Goal: Task Accomplishment & Management: Use online tool/utility

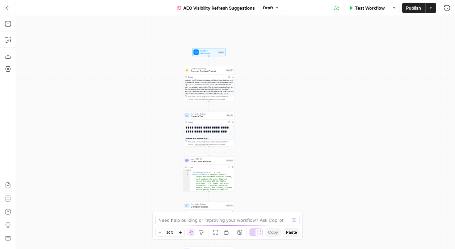
drag, startPoint x: 193, startPoint y: 68, endPoint x: 166, endPoint y: 178, distance: 112.6
click at [166, 178] on div "**********" at bounding box center [235, 132] width 439 height 233
drag, startPoint x: 166, startPoint y: 178, endPoint x: 155, endPoint y: 36, distance: 142.2
click at [155, 36] on div "**********" at bounding box center [235, 132] width 439 height 233
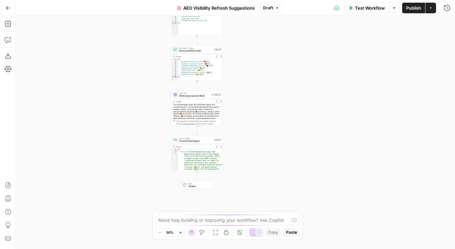
drag, startPoint x: 124, startPoint y: 173, endPoint x: 124, endPoint y: 77, distance: 95.8
click at [124, 77] on div "**********" at bounding box center [235, 132] width 439 height 233
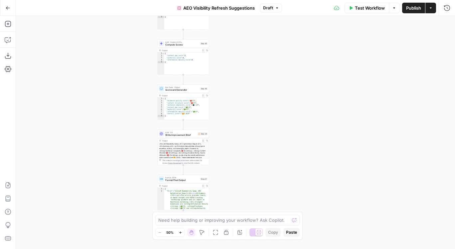
drag, startPoint x: 142, startPoint y: 120, endPoint x: 109, endPoint y: 236, distance: 120.7
click at [109, 236] on div "**********" at bounding box center [235, 132] width 439 height 233
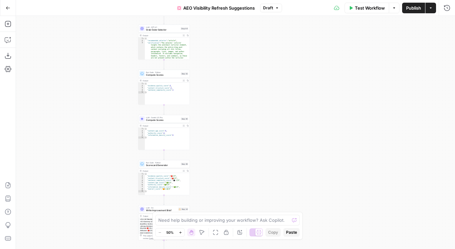
drag, startPoint x: 117, startPoint y: 63, endPoint x: 117, endPoint y: 144, distance: 80.5
click at [117, 144] on div "**********" at bounding box center [235, 132] width 439 height 233
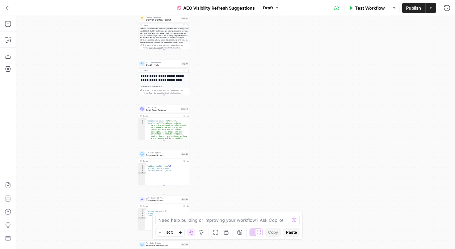
drag, startPoint x: 105, startPoint y: 86, endPoint x: 107, endPoint y: 111, distance: 25.0
click at [107, 111] on div "**********" at bounding box center [235, 132] width 439 height 233
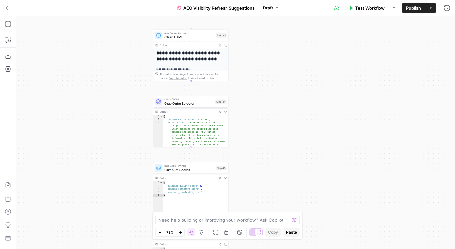
drag, startPoint x: 108, startPoint y: 103, endPoint x: 105, endPoint y: 40, distance: 63.9
click at [105, 40] on div "**********" at bounding box center [235, 132] width 439 height 233
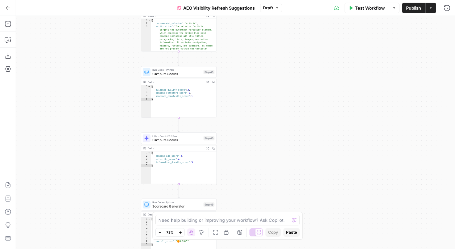
drag, startPoint x: 99, startPoint y: 168, endPoint x: 88, endPoint y: 86, distance: 81.8
click at [88, 86] on div "**********" at bounding box center [235, 132] width 439 height 233
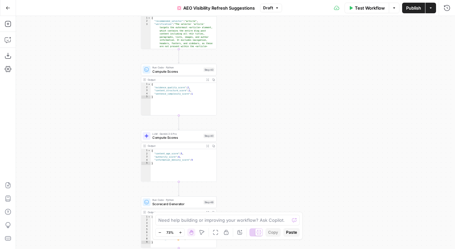
drag, startPoint x: 100, startPoint y: 154, endPoint x: 99, endPoint y: 79, distance: 74.2
click at [99, 79] on div "**********" at bounding box center [235, 132] width 439 height 233
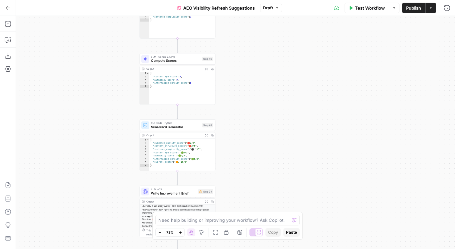
drag, startPoint x: 101, startPoint y: 171, endPoint x: 101, endPoint y: 83, distance: 87.5
click at [101, 83] on div "**********" at bounding box center [235, 132] width 439 height 233
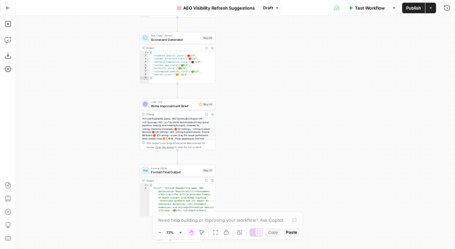
click at [157, 107] on span "Write Improvement Brief" at bounding box center [173, 106] width 45 height 5
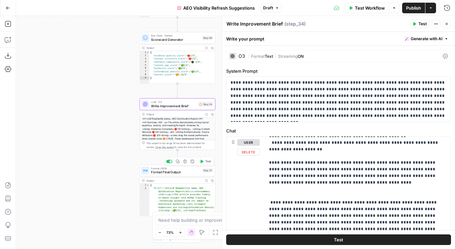
scroll to position [116, 0]
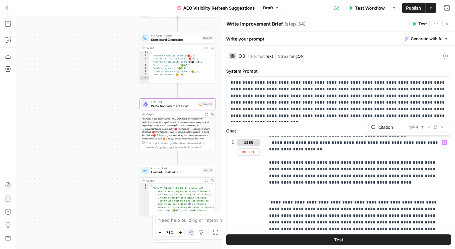
type input "citation"
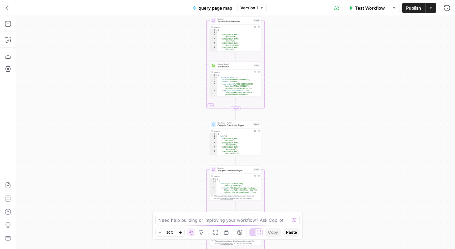
drag, startPoint x: 150, startPoint y: 94, endPoint x: 150, endPoint y: 190, distance: 95.8
click at [150, 190] on div "Workflow Set Inputs Inputs LLM · GPT-5 Generate Search Variations Step 1 Output…" at bounding box center [235, 132] width 439 height 233
drag, startPoint x: 170, startPoint y: 115, endPoint x: 161, endPoint y: 207, distance: 91.9
click at [161, 207] on div "Workflow Set Inputs Inputs LLM · GPT-5 Generate Search Variations Step 1 Output…" at bounding box center [235, 132] width 439 height 233
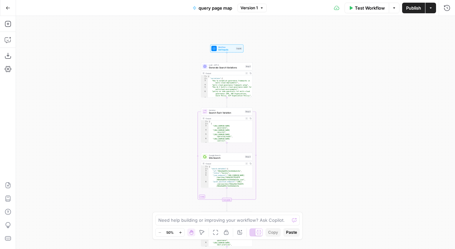
drag, startPoint x: 280, startPoint y: 91, endPoint x: 280, endPoint y: 76, distance: 14.6
click at [280, 77] on div "Workflow Set Inputs Inputs LLM · GPT-5 Generate Search Variations Step 1 Output…" at bounding box center [235, 132] width 439 height 233
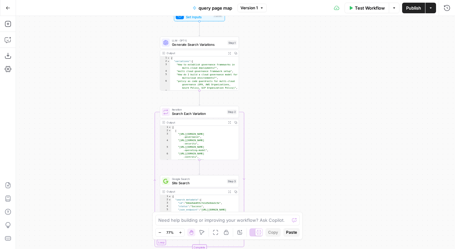
drag, startPoint x: 280, startPoint y: 91, endPoint x: 292, endPoint y: 118, distance: 29.6
click at [292, 118] on div "Workflow Set Inputs Inputs LLM · GPT-5 Generate Search Variations Step 1 Output…" at bounding box center [235, 132] width 439 height 233
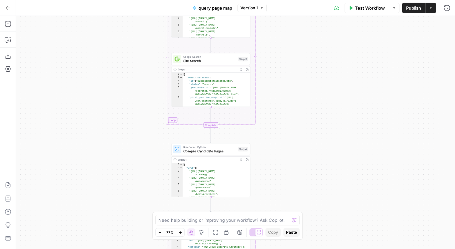
drag, startPoint x: 292, startPoint y: 118, endPoint x: 292, endPoint y: -42, distance: 160.0
click at [292, 0] on html "Wiz New Home Browse Insights Opportunities Your Data Flightpath Recent Grids Co…" at bounding box center [227, 124] width 455 height 249
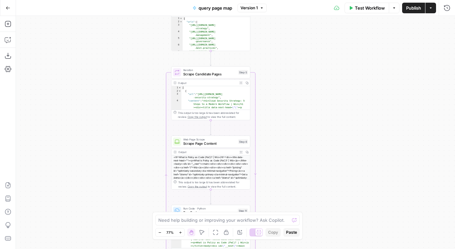
drag, startPoint x: 292, startPoint y: 147, endPoint x: 292, endPoint y: -2, distance: 149.0
click at [292, 0] on html "Wiz New Home Browse Insights Opportunities Your Data Flightpath Recent Grids Co…" at bounding box center [227, 124] width 455 height 249
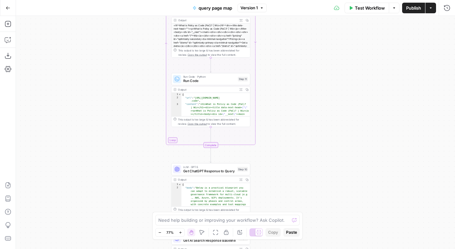
drag, startPoint x: 283, startPoint y: 54, endPoint x: 283, endPoint y: 33, distance: 20.3
click at [283, 33] on div "Workflow Set Inputs Inputs LLM · GPT-5 Generate Search Variations Step 1 Output…" at bounding box center [235, 132] width 439 height 233
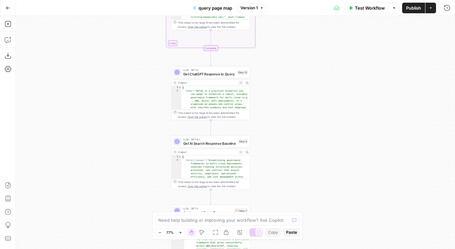
drag, startPoint x: 279, startPoint y: 105, endPoint x: 279, endPoint y: 77, distance: 27.6
click at [279, 77] on div "Workflow Set Inputs Inputs LLM · GPT-5 Generate Search Variations Step 1 Output…" at bounding box center [235, 132] width 439 height 233
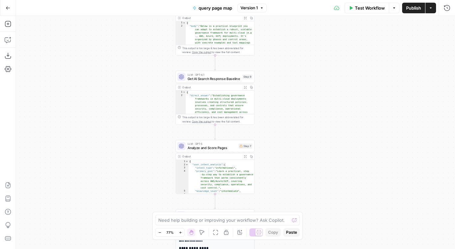
drag, startPoint x: 279, startPoint y: 169, endPoint x: 285, endPoint y: 111, distance: 58.1
click at [285, 111] on div "Workflow Set Inputs Inputs LLM · GPT-5 Generate Search Variations Step 1 Output…" at bounding box center [235, 132] width 439 height 233
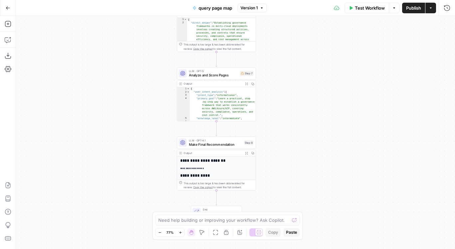
drag, startPoint x: 287, startPoint y: 117, endPoint x: 287, endPoint y: 44, distance: 72.8
click at [287, 44] on div "Workflow Set Inputs Inputs LLM · GPT-5 Generate Search Variations Step 1 Output…" at bounding box center [235, 132] width 439 height 233
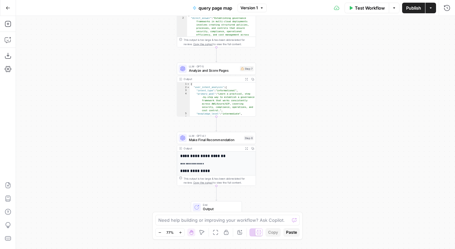
drag, startPoint x: 287, startPoint y: 148, endPoint x: 287, endPoint y: 70, distance: 77.5
click at [287, 70] on div "Workflow Set Inputs Inputs LLM · GPT-5 Generate Search Variations Step 1 Output…" at bounding box center [235, 132] width 439 height 233
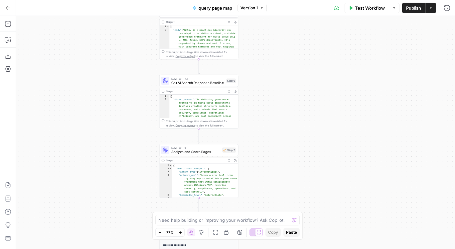
drag, startPoint x: 287, startPoint y: 70, endPoint x: 269, endPoint y: 242, distance: 173.2
click at [269, 242] on div "Workflow Set Inputs Inputs LLM · GPT-5 Generate Search Variations Step 1 Output…" at bounding box center [235, 132] width 439 height 233
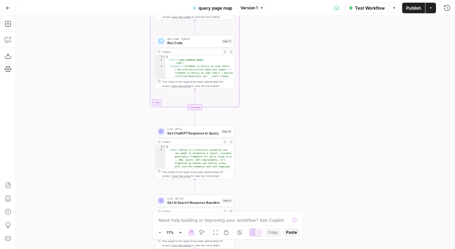
drag, startPoint x: 294, startPoint y: 172, endPoint x: 294, endPoint y: 223, distance: 51.2
click at [294, 223] on body "Wiz New Home Browse Insights Opportunities Your Data Flightpath Recent Grids Co…" at bounding box center [227, 124] width 455 height 249
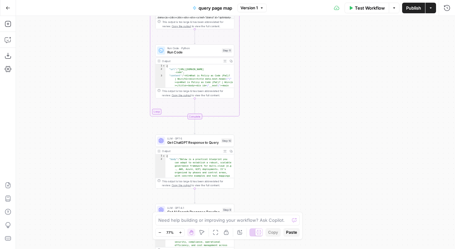
click at [215, 147] on div "LLM · GPT-5 Get ChatGPT Response to Query Step 10 Copy step Delete step Add Not…" at bounding box center [194, 141] width 79 height 12
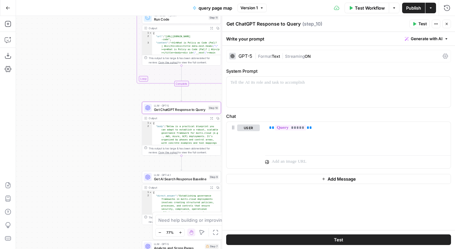
drag, startPoint x: 107, startPoint y: 155, endPoint x: 93, endPoint y: 120, distance: 37.8
click at [93, 120] on div "Workflow Set Inputs Inputs LLM · GPT-5 Generate Search Variations Step 1 Output…" at bounding box center [235, 132] width 439 height 233
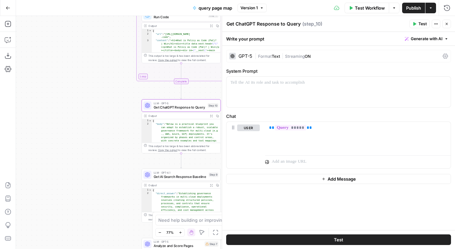
drag, startPoint x: 92, startPoint y: 173, endPoint x: 65, endPoint y: 137, distance: 44.4
click at [65, 137] on div "Workflow Set Inputs Inputs LLM · GPT-5 Generate Search Variations Step 1 Output…" at bounding box center [235, 132] width 439 height 233
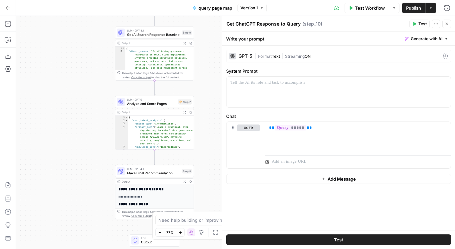
drag, startPoint x: 72, startPoint y: 109, endPoint x: 72, endPoint y: 87, distance: 22.6
click at [72, 87] on div "Workflow Set Inputs Inputs LLM · GPT-5 Generate Search Variations Step 1 Output…" at bounding box center [235, 132] width 439 height 233
drag, startPoint x: 94, startPoint y: 76, endPoint x: 94, endPoint y: 136, distance: 60.5
click at [94, 136] on div "Workflow Set Inputs Inputs LLM · GPT-5 Generate Search Variations Step 1 Output…" at bounding box center [235, 132] width 439 height 233
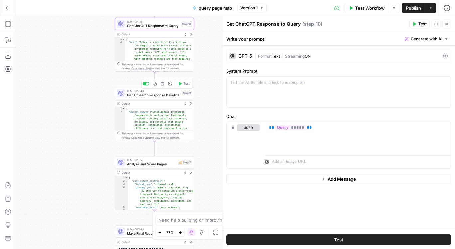
click at [162, 97] on span "Get AI Search Response Baseline" at bounding box center [153, 94] width 53 height 5
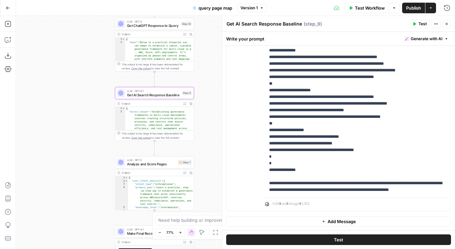
scroll to position [45, 0]
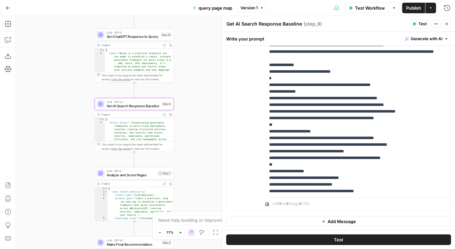
drag, startPoint x: 88, startPoint y: 120, endPoint x: 65, endPoint y: 132, distance: 25.7
click at [65, 132] on div "Workflow Set Inputs Inputs LLM · GPT-5 Generate Search Variations Step 1 Output…" at bounding box center [235, 132] width 439 height 233
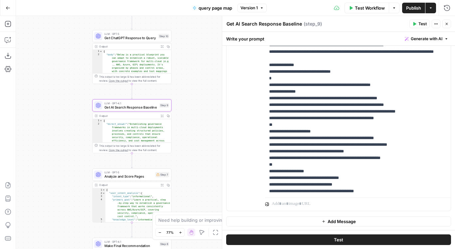
drag, startPoint x: 55, startPoint y: 142, endPoint x: 55, endPoint y: 227, distance: 85.5
click at [55, 225] on div "Workflow Set Inputs Inputs LLM · GPT-5 Generate Search Variations Step 1 Output…" at bounding box center [235, 132] width 439 height 233
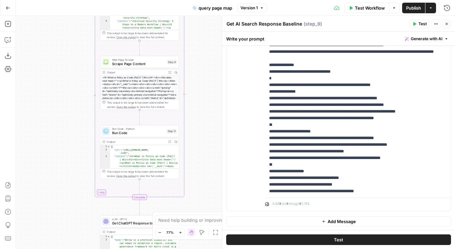
drag, startPoint x: 56, startPoint y: 134, endPoint x: 61, endPoint y: 187, distance: 53.4
click at [61, 187] on div "Workflow Set Inputs Inputs LLM · GPT-5 Generate Search Variations Step 1 Output…" at bounding box center [235, 132] width 439 height 233
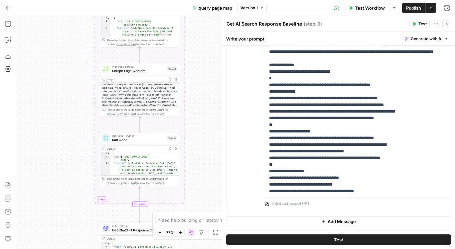
drag, startPoint x: 49, startPoint y: 107, endPoint x: 55, endPoint y: 249, distance: 141.8
click at [55, 249] on div "Workflow Set Inputs Inputs LLM · GPT-5 Generate Search Variations Step 1 Output…" at bounding box center [235, 132] width 439 height 233
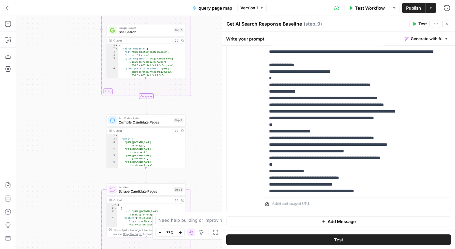
drag, startPoint x: 62, startPoint y: 135, endPoint x: 62, endPoint y: 191, distance: 55.9
click at [62, 191] on div "Workflow Set Inputs Inputs LLM · GPT-5 Generate Search Variations Step 1 Output…" at bounding box center [235, 132] width 439 height 233
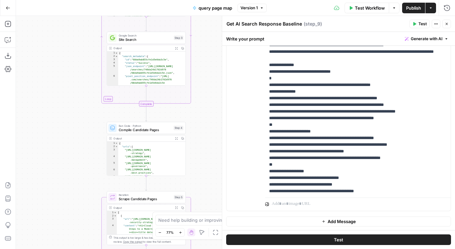
drag, startPoint x: 62, startPoint y: 86, endPoint x: 46, endPoint y: 141, distance: 57.6
click at [46, 141] on div "Workflow Set Inputs Inputs LLM · GPT-5 Generate Search Variations Step 1 Output…" at bounding box center [235, 132] width 439 height 233
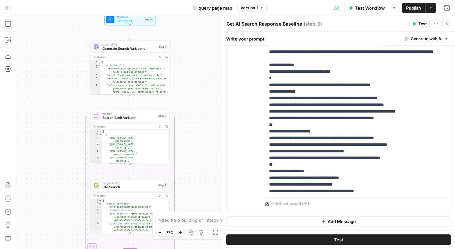
drag, startPoint x: 189, startPoint y: 55, endPoint x: 189, endPoint y: 175, distance: 120.4
click at [189, 175] on div "Workflow Set Inputs Inputs LLM · GPT-5 Generate Search Variations Step 1 Output…" at bounding box center [235, 132] width 439 height 233
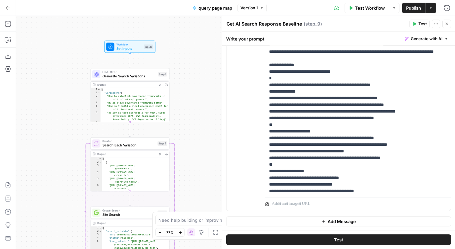
click at [146, 80] on div "LLM · GPT-5 Generate Search Variations Step 1 Output Expand Output Copy 1 2 3 4…" at bounding box center [129, 95] width 79 height 54
click at [142, 77] on span "Generate Search Variations" at bounding box center [129, 76] width 54 height 5
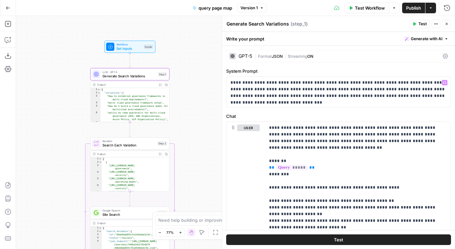
scroll to position [169, 0]
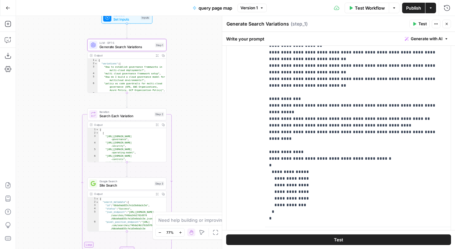
drag, startPoint x: 203, startPoint y: 150, endPoint x: 199, endPoint y: 102, distance: 48.4
click at [199, 102] on div "Workflow Set Inputs Inputs LLM · GPT-5 Generate Search Variations Step 1 Output…" at bounding box center [235, 132] width 439 height 233
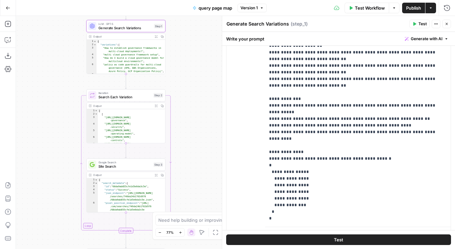
scroll to position [198, 0]
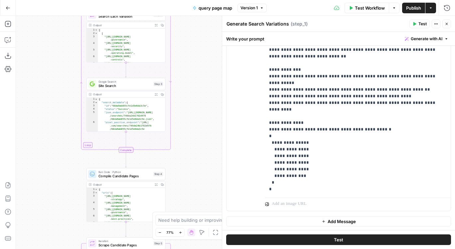
drag, startPoint x: 197, startPoint y: 140, endPoint x: 197, endPoint y: 60, distance: 80.8
click at [197, 60] on div "Workflow Set Inputs Inputs LLM · GPT-5 Generate Search Variations Step 1 Output…" at bounding box center [235, 132] width 439 height 233
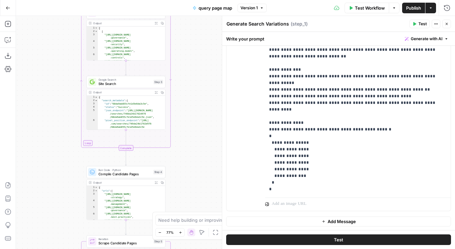
drag, startPoint x: 204, startPoint y: 166, endPoint x: 204, endPoint y: 151, distance: 15.0
click at [204, 151] on div "Workflow Set Inputs Inputs LLM · GPT-5 Generate Search Variations Step 1 Output…" at bounding box center [235, 132] width 439 height 233
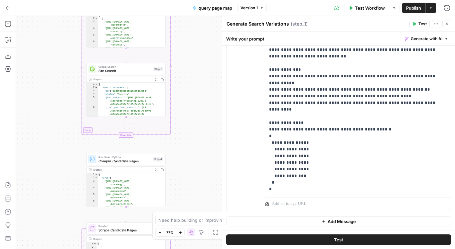
drag, startPoint x: 200, startPoint y: 180, endPoint x: 200, endPoint y: 97, distance: 82.5
click at [200, 97] on div "Workflow Set Inputs Inputs LLM · GPT-5 Generate Search Variations Step 1 Output…" at bounding box center [235, 132] width 439 height 233
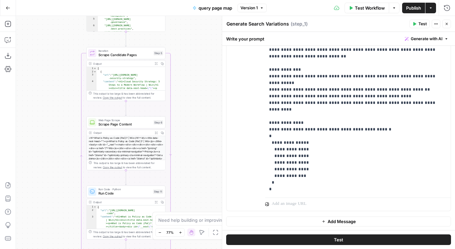
drag, startPoint x: 202, startPoint y: 159, endPoint x: 202, endPoint y: 66, distance: 93.1
click at [202, 66] on div "Workflow Set Inputs Inputs LLM · GPT-5 Generate Search Variations Step 1 Output…" at bounding box center [235, 132] width 439 height 233
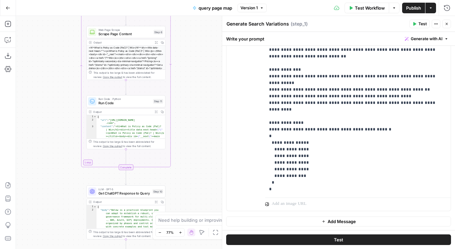
drag, startPoint x: 199, startPoint y: 164, endPoint x: 199, endPoint y: 73, distance: 90.5
click at [199, 73] on div "Workflow Set Inputs Inputs LLM · GPT-5 Generate Search Variations Step 1 Output…" at bounding box center [235, 132] width 439 height 233
drag, startPoint x: 190, startPoint y: 188, endPoint x: 190, endPoint y: 85, distance: 102.8
click at [190, 85] on div "Workflow Set Inputs Inputs LLM · GPT-5 Generate Search Variations Step 1 Output…" at bounding box center [235, 132] width 439 height 233
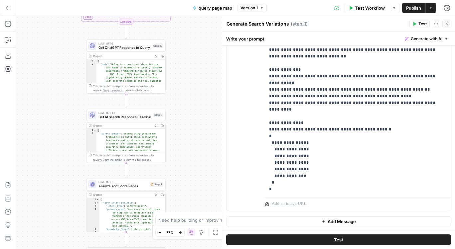
drag, startPoint x: 192, startPoint y: 172, endPoint x: 192, endPoint y: 104, distance: 67.5
click at [192, 104] on div "Workflow Set Inputs Inputs LLM · GPT-5 Generate Search Variations Step 1 Output…" at bounding box center [235, 132] width 439 height 233
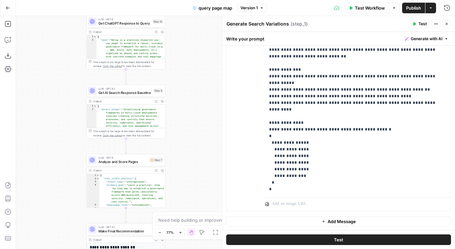
drag, startPoint x: 197, startPoint y: 157, endPoint x: 197, endPoint y: 102, distance: 54.9
click at [197, 102] on div "Workflow Set Inputs Inputs LLM · GPT-5 Generate Search Variations Step 1 Output…" at bounding box center [235, 132] width 439 height 233
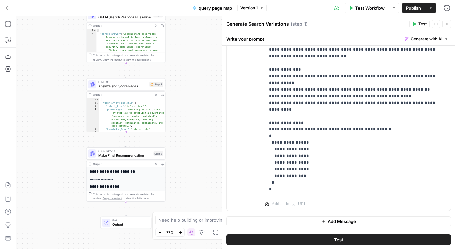
drag, startPoint x: 197, startPoint y: 102, endPoint x: 197, endPoint y: 80, distance: 22.6
click at [197, 80] on div "Workflow Set Inputs Inputs LLM · GPT-5 Generate Search Variations Step 1 Output…" at bounding box center [235, 132] width 439 height 233
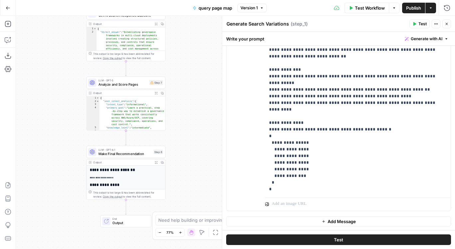
click at [4, 10] on button "Go Back" at bounding box center [8, 8] width 12 height 12
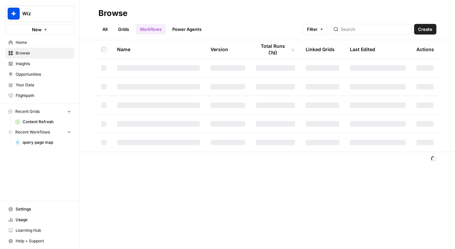
click at [67, 12] on icon "Workspace: Wiz" at bounding box center [68, 13] width 7 height 7
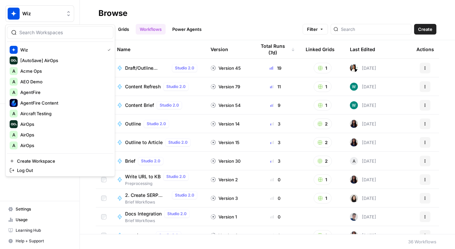
click at [52, 38] on div at bounding box center [60, 32] width 106 height 13
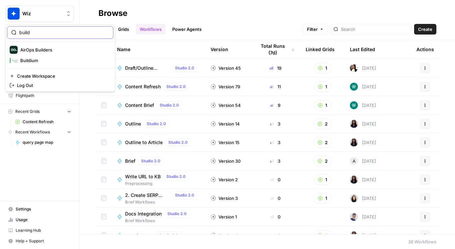
type input "build"
click at [48, 45] on button "AirOps Builders" at bounding box center [60, 50] width 106 height 11
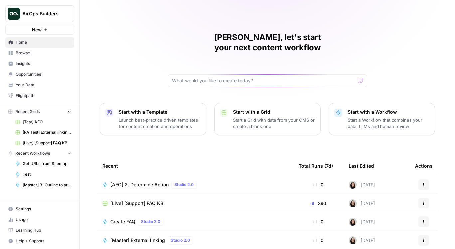
click at [131, 182] on span "[AEO] 2. Determine Action" at bounding box center [139, 185] width 58 height 7
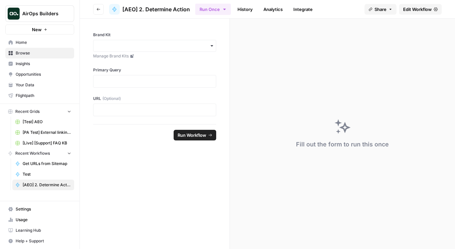
click at [413, 6] on span "Edit Workflow" at bounding box center [417, 9] width 29 height 7
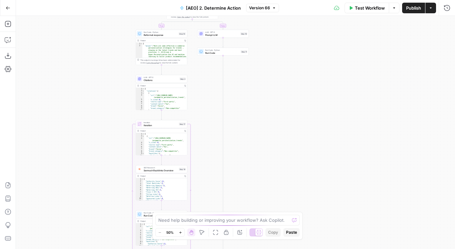
drag, startPoint x: 308, startPoint y: 84, endPoint x: 265, endPoint y: 119, distance: 55.8
click at [265, 119] on div "true false Workflow Set Inputs Inputs Fetch ChatGPT Response ChatGPT Response S…" at bounding box center [235, 132] width 439 height 233
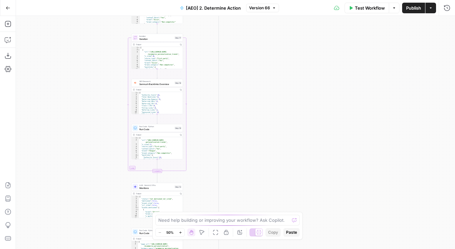
drag, startPoint x: 265, startPoint y: 119, endPoint x: 260, endPoint y: 33, distance: 86.2
click at [260, 33] on div "true false Workflow Set Inputs Inputs Fetch ChatGPT Response ChatGPT Response S…" at bounding box center [235, 132] width 439 height 233
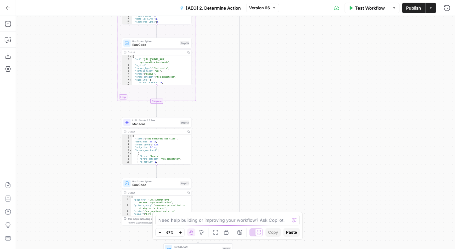
drag, startPoint x: 266, startPoint y: 144, endPoint x: 296, endPoint y: 54, distance: 95.0
click at [296, 54] on div "true false Workflow Set Inputs Inputs Fetch ChatGPT Response ChatGPT Response S…" at bounding box center [235, 132] width 439 height 233
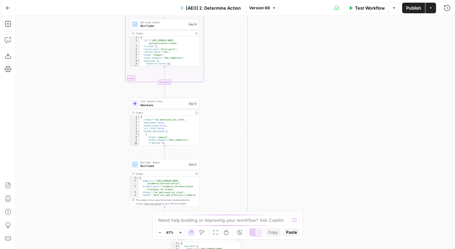
click at [296, 56] on div "true false Workflow Set Inputs Inputs Fetch ChatGPT Response ChatGPT Response S…" at bounding box center [235, 132] width 439 height 233
drag, startPoint x: 119, startPoint y: 196, endPoint x: 97, endPoint y: 158, distance: 44.3
click at [97, 158] on div "true false Workflow Set Inputs Inputs Fetch ChatGPT Response ChatGPT Response S…" at bounding box center [235, 132] width 439 height 233
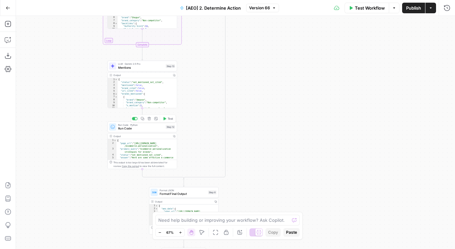
click at [166, 130] on div "Run Code · Python Run Code Step 12 Copy step Delete step Add Note Test" at bounding box center [142, 127] width 66 height 8
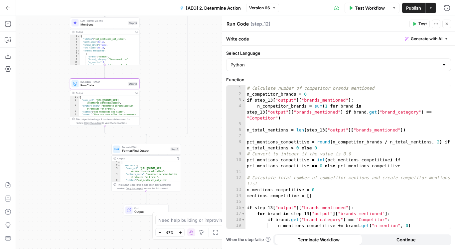
drag, startPoint x: 125, startPoint y: 211, endPoint x: 88, endPoint y: 168, distance: 57.0
click at [88, 168] on div "true false Workflow Set Inputs Inputs Fetch ChatGPT Response ChatGPT Response S…" at bounding box center [235, 132] width 439 height 233
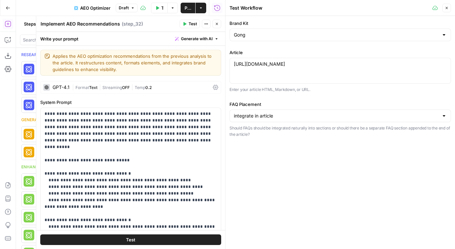
scroll to position [226, 0]
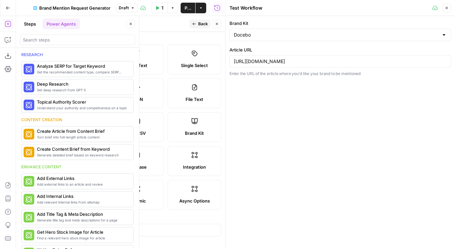
scroll to position [155, 0]
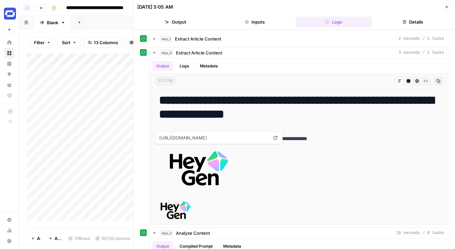
scroll to position [4, 0]
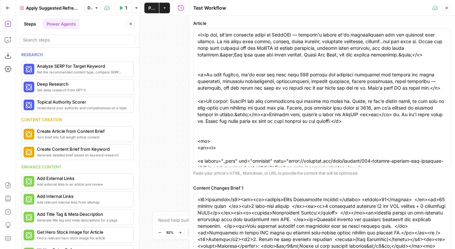
scroll to position [324, 0]
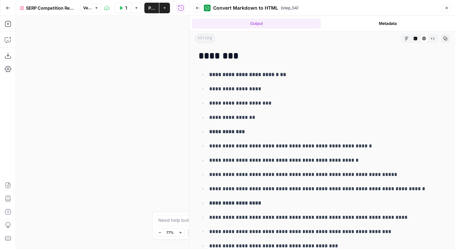
scroll to position [2006, 0]
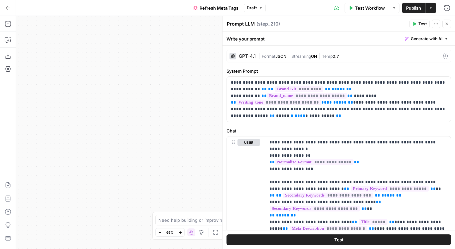
scroll to position [200, 0]
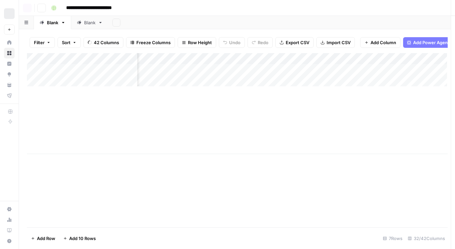
scroll to position [0, 1339]
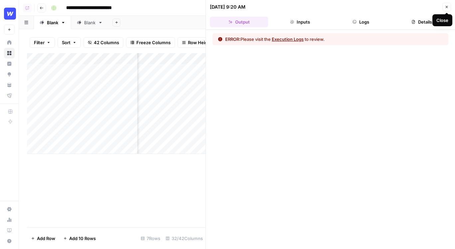
click at [352, 22] on button "Logs" at bounding box center [361, 22] width 58 height 11
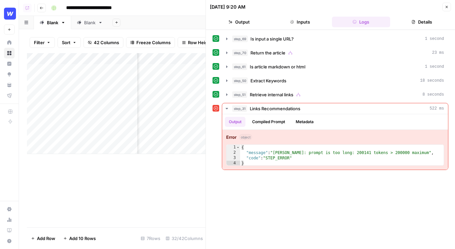
click at [449, 9] on button "Close" at bounding box center [446, 7] width 9 height 9
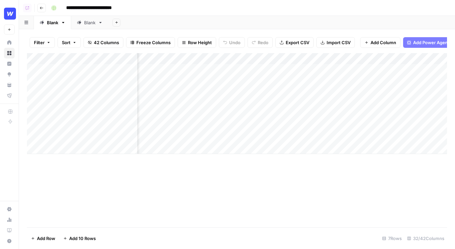
scroll to position [0, 1540]
click at [255, 59] on div "Add Column" at bounding box center [237, 103] width 420 height 101
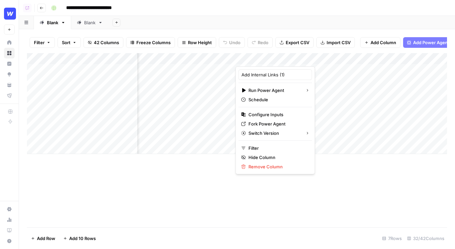
click at [236, 20] on div "Add Sheet" at bounding box center [281, 22] width 347 height 13
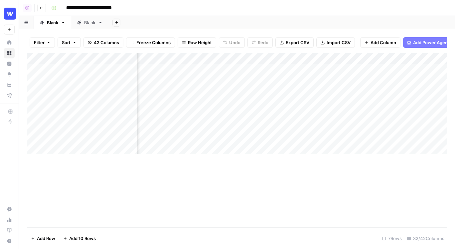
scroll to position [0, 1525]
click at [309, 71] on div "Add Column" at bounding box center [237, 103] width 420 height 101
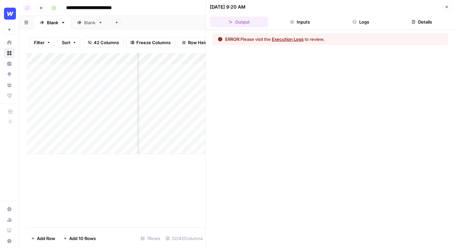
click at [359, 19] on button "Logs" at bounding box center [361, 22] width 58 height 11
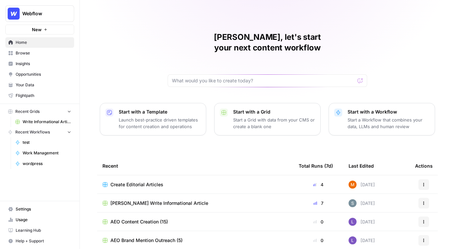
click at [69, 17] on button "Webflow" at bounding box center [39, 13] width 69 height 17
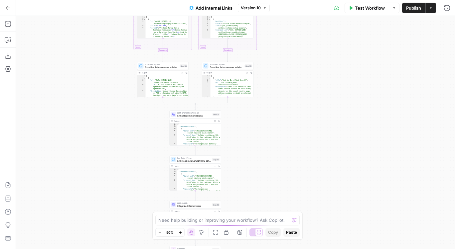
drag, startPoint x: 157, startPoint y: 165, endPoint x: 117, endPoint y: 106, distance: 71.0
click at [117, 106] on div "**********" at bounding box center [235, 132] width 439 height 233
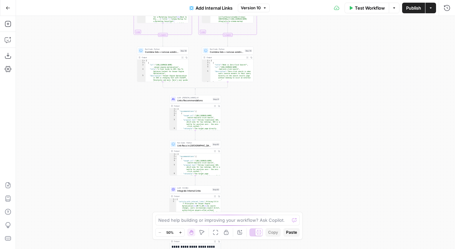
drag, startPoint x: 250, startPoint y: 158, endPoint x: 250, endPoint y: 114, distance: 43.6
click at [250, 114] on div "**********" at bounding box center [235, 132] width 439 height 233
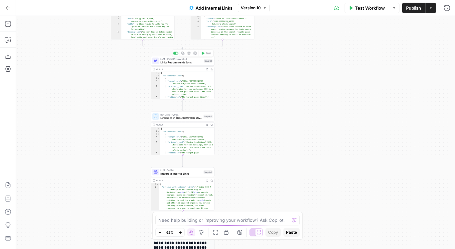
click at [173, 62] on span "Links Recommendations" at bounding box center [181, 62] width 42 height 4
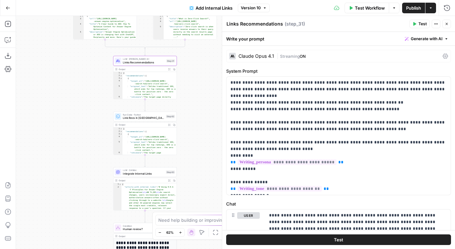
drag, startPoint x: 114, startPoint y: 110, endPoint x: 71, endPoint y: 110, distance: 42.6
click at [71, 110] on div "**********" at bounding box center [235, 132] width 439 height 233
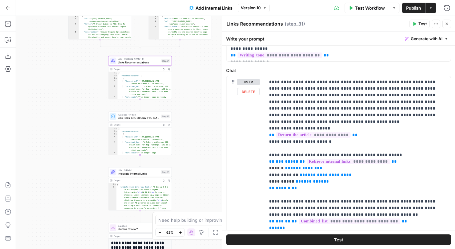
scroll to position [198, 0]
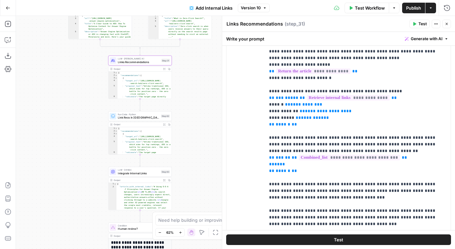
drag, startPoint x: 72, startPoint y: 98, endPoint x: 72, endPoint y: 270, distance: 171.6
click at [72, 249] on html "**********" at bounding box center [227, 124] width 455 height 249
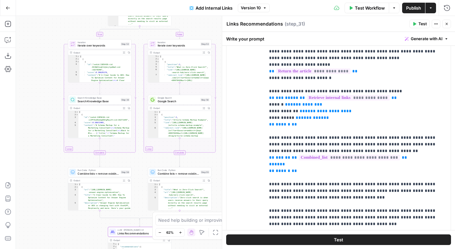
drag, startPoint x: 50, startPoint y: 193, endPoint x: 50, endPoint y: 143, distance: 50.2
click at [50, 143] on div "**********" at bounding box center [235, 132] width 439 height 233
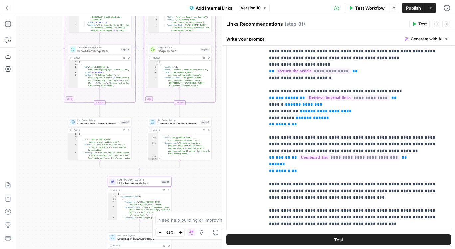
scroll to position [3717, 0]
click at [171, 122] on span "Combine lists + remove existing links" at bounding box center [178, 124] width 41 height 4
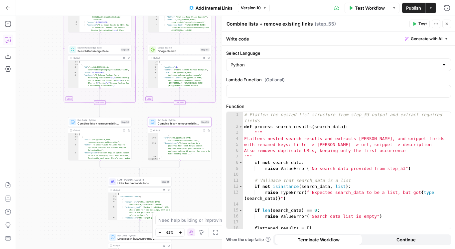
click at [9, 40] on icon "button" at bounding box center [8, 40] width 7 height 7
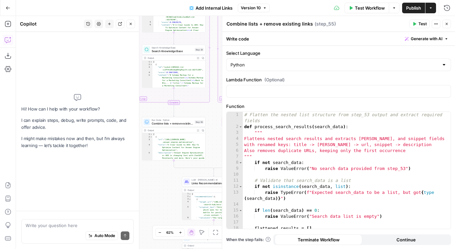
click at [69, 219] on div "Auto Mode will automatically modify and execute the workflow" at bounding box center [102, 219] width 92 height 12
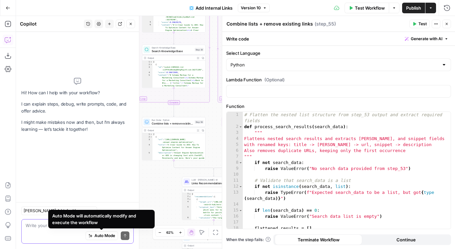
click at [39, 224] on textarea at bounding box center [78, 225] width 104 height 7
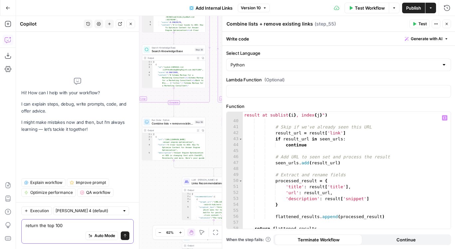
scroll to position [284, 0]
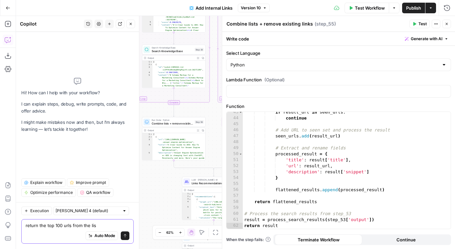
type textarea "return the top 100 urls from the list"
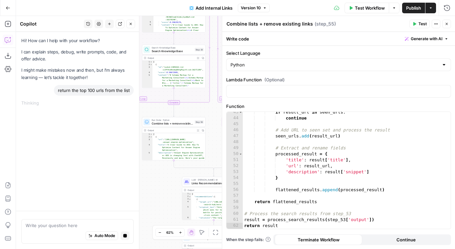
drag, startPoint x: 159, startPoint y: 212, endPoint x: 140, endPoint y: 182, distance: 34.7
click at [140, 182] on body "**********" at bounding box center [227, 124] width 455 height 249
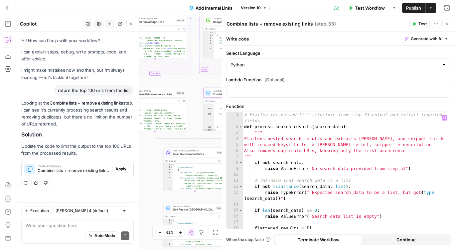
scroll to position [0, 0]
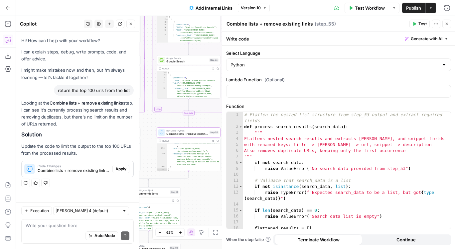
click at [120, 169] on span "Apply" at bounding box center [120, 169] width 11 height 6
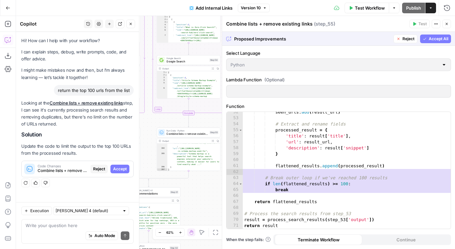
scroll to position [338, 0]
click at [425, 37] on icon "button" at bounding box center [425, 39] width 4 height 4
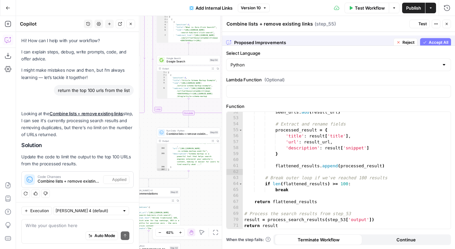
scroll to position [2, 0]
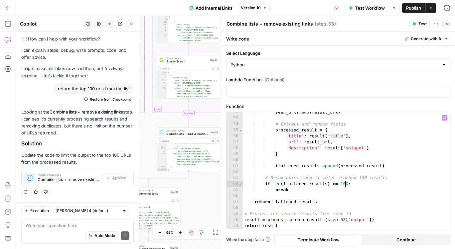
click at [345, 184] on div "seen_urls . add ( result_url ) # Extract and rename fields processed_result = {…" at bounding box center [347, 173] width 208 height 129
click at [362, 180] on div "seen_urls . add ( result_url ) # Extract and rename fields processed_result = {…" at bounding box center [347, 173] width 208 height 129
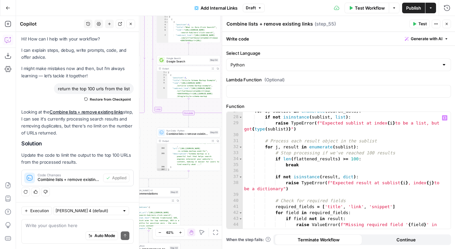
scroll to position [171, 0]
click at [370, 154] on div "for i , sublist in enumerate ( search_data ) : if not isinstance ( sublist , li…" at bounding box center [347, 175] width 208 height 135
click at [356, 157] on div "for i , sublist in enumerate ( search_data ) : if not isinstance ( sublist , li…" at bounding box center [347, 175] width 208 height 135
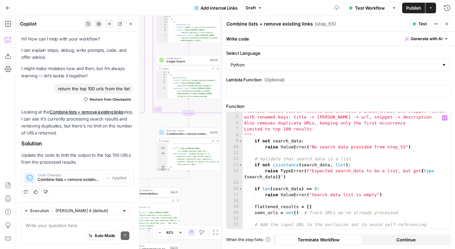
scroll to position [0, 0]
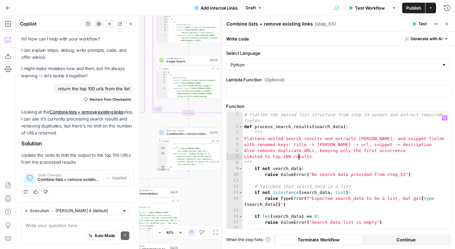
click at [298, 159] on div "# Flatten the nested list structure from step_53 output and extract required fi…" at bounding box center [347, 179] width 208 height 135
type textarea "**********"
click at [446, 23] on icon "button" at bounding box center [447, 24] width 4 height 4
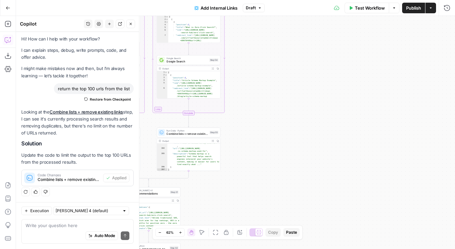
drag, startPoint x: 259, startPoint y: 148, endPoint x: 386, endPoint y: 148, distance: 126.4
click at [385, 148] on div "**********" at bounding box center [235, 132] width 439 height 233
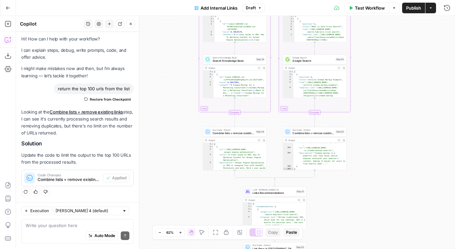
click at [235, 135] on div "Run Code · Python Combine lists + remove existing links Step 56 Copy step Delet…" at bounding box center [235, 132] width 64 height 10
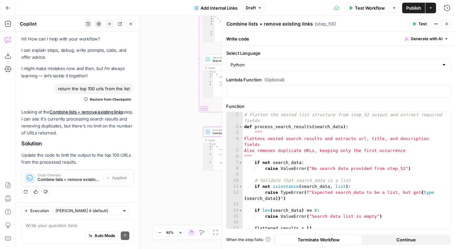
click at [109, 25] on icon "button" at bounding box center [109, 24] width 4 height 4
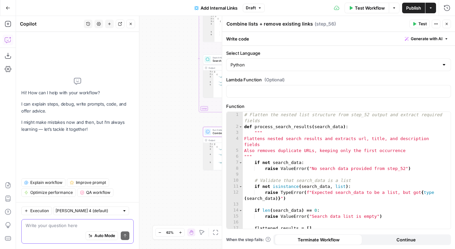
click at [71, 226] on textarea at bounding box center [78, 225] width 104 height 7
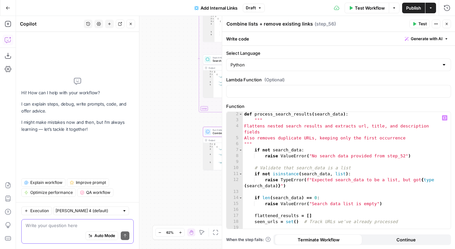
scroll to position [14, 0]
type textarea "limit step_56 to the top 150 results"
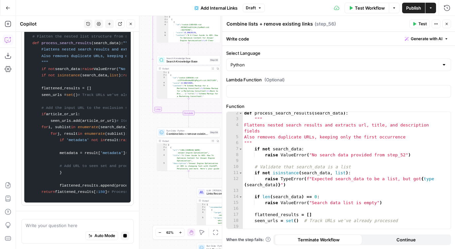
scroll to position [0, 0]
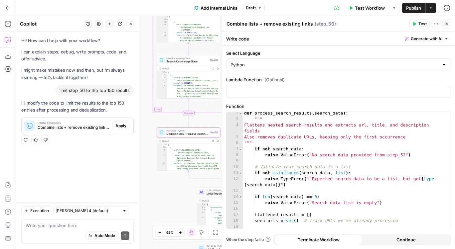
click at [123, 125] on span "Apply" at bounding box center [120, 126] width 11 height 6
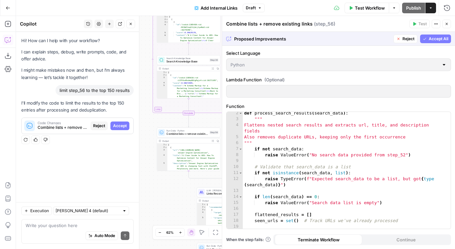
click at [431, 36] on span "Accept All" at bounding box center [439, 39] width 20 height 6
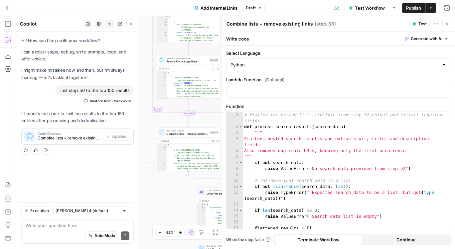
click at [417, 25] on button "Test" at bounding box center [419, 24] width 20 height 9
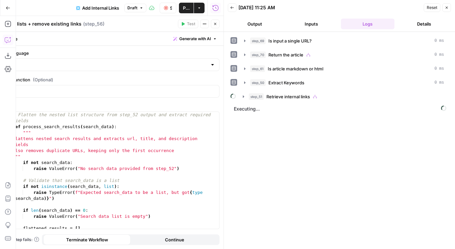
click at [216, 25] on icon "button" at bounding box center [215, 24] width 4 height 4
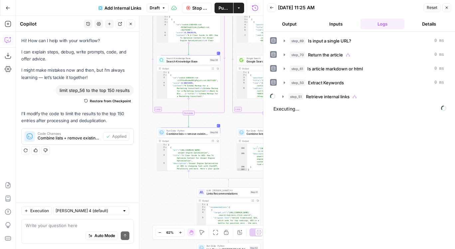
drag, startPoint x: 182, startPoint y: 187, endPoint x: 134, endPoint y: 181, distance: 47.9
click at [134, 181] on body "**********" at bounding box center [227, 124] width 455 height 249
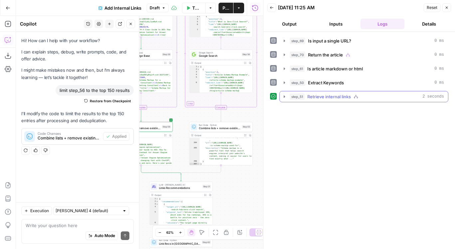
click at [297, 92] on button "step_51 Retrieve internal links 2 seconds" at bounding box center [364, 96] width 168 height 11
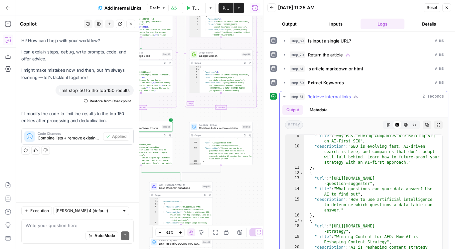
scroll to position [202, 0]
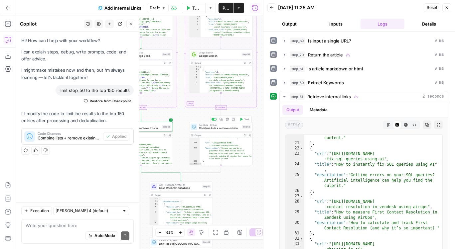
click at [245, 119] on span "Test" at bounding box center [246, 120] width 5 height 4
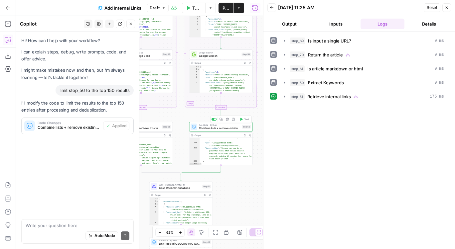
click at [317, 96] on span "Retrieve internal links" at bounding box center [329, 96] width 44 height 7
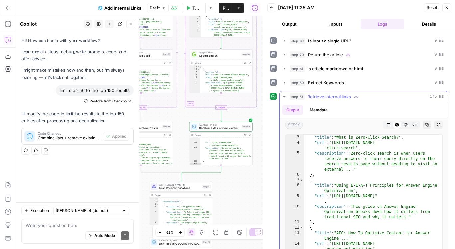
scroll to position [362, 0]
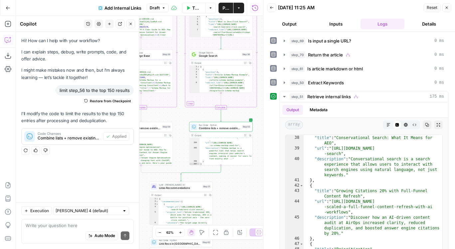
click at [222, 6] on button "Publish" at bounding box center [226, 8] width 15 height 11
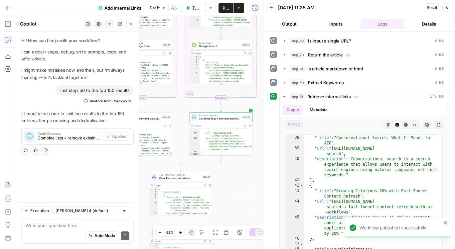
drag, startPoint x: 251, startPoint y: 201, endPoint x: 252, endPoint y: 128, distance: 72.2
click at [252, 128] on div "**********" at bounding box center [139, 132] width 247 height 233
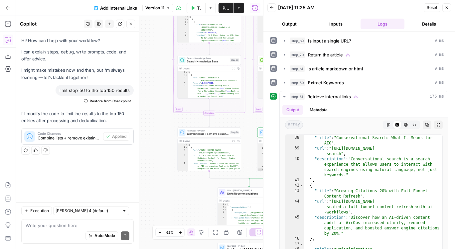
click at [52, 230] on div "Auto Mode Send" at bounding box center [78, 236] width 104 height 15
paste textarea "the citations contro"
type textarea "the citations contro"
click at [72, 224] on textarea at bounding box center [78, 225] width 104 height 7
paste textarea "Expected sublist at index 2 to be a list but got class dict File code line 28 r…"
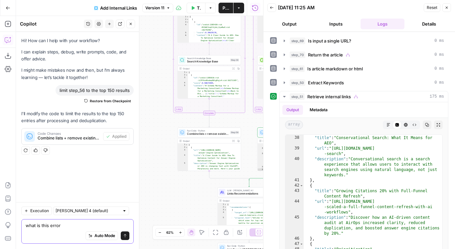
type textarea "what is this error Expected sublist at index 2 to be a list but got class dict …"
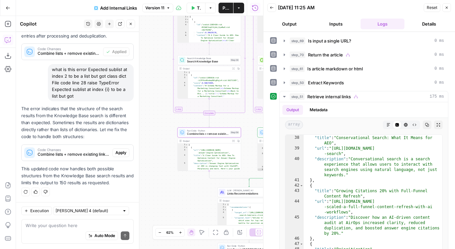
click at [119, 154] on span "Apply" at bounding box center [120, 153] width 11 height 6
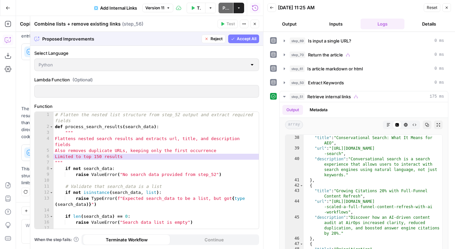
click at [240, 39] on span "Accept All" at bounding box center [247, 39] width 20 height 6
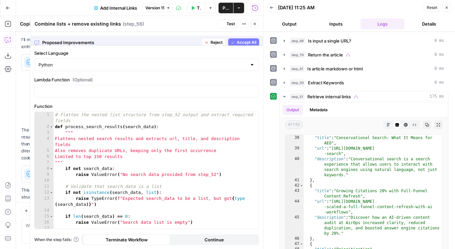
scroll to position [95, 0]
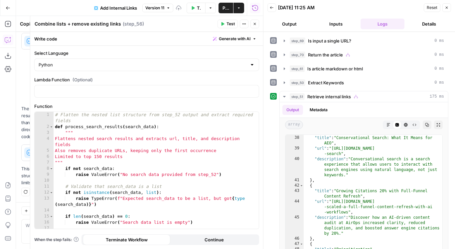
click at [226, 23] on button "Test" at bounding box center [228, 24] width 20 height 9
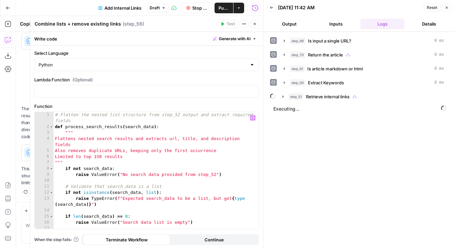
click at [22, 168] on div "The error indicates that the structure of the search results from the Knowledge…" at bounding box center [77, 145] width 112 height 81
click at [185, 170] on div "# Flatten the nested list structure from step_52 output and extract required fi…" at bounding box center [156, 179] width 205 height 135
type textarea "**********"
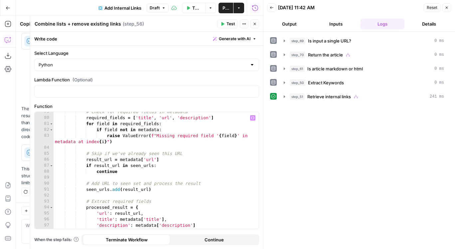
scroll to position [619, 0]
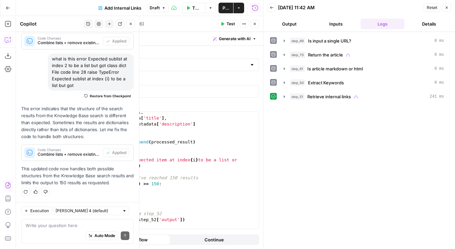
click at [374, 97] on div "step_51 Retrieve internal links 241 ms" at bounding box center [367, 96] width 154 height 7
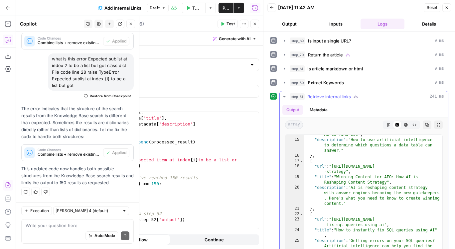
scroll to position [0, 0]
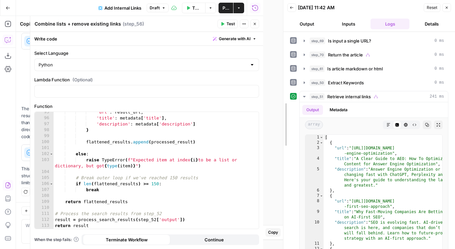
drag, startPoint x: 262, startPoint y: 81, endPoint x: 288, endPoint y: 81, distance: 25.6
click at [287, 81] on div at bounding box center [283, 124] width 7 height 249
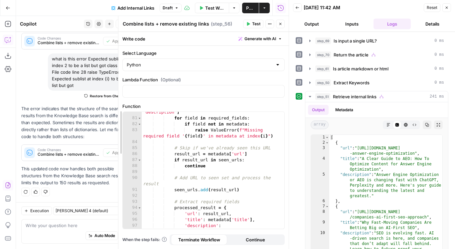
drag, startPoint x: 58, startPoint y: 81, endPoint x: 120, endPoint y: 81, distance: 62.2
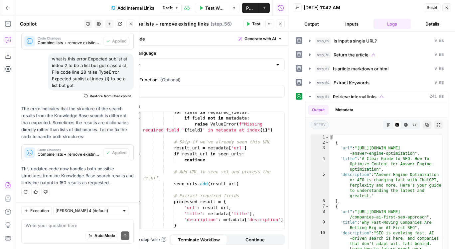
click at [73, 81] on div "what is this error Expected sublist at index 2 to be a list but got class dict …" at bounding box center [91, 72] width 86 height 37
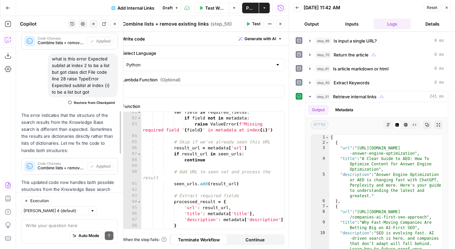
drag, startPoint x: 137, startPoint y: 63, endPoint x: 121, endPoint y: 63, distance: 16.0
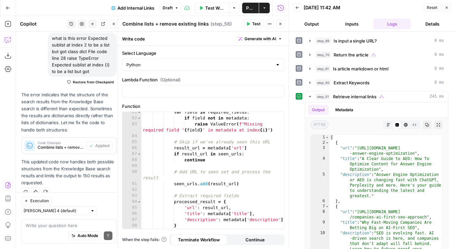
click at [141, 53] on label "Select Language" at bounding box center [203, 53] width 163 height 7
click at [141, 62] on input "Python" at bounding box center [199, 65] width 146 height 7
type input "Python"
click at [153, 40] on div "Write code Generate with AI" at bounding box center [203, 39] width 171 height 14
drag, startPoint x: 118, startPoint y: 143, endPoint x: 133, endPoint y: 143, distance: 14.6
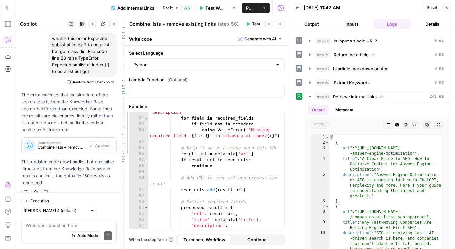
scroll to position [643, 0]
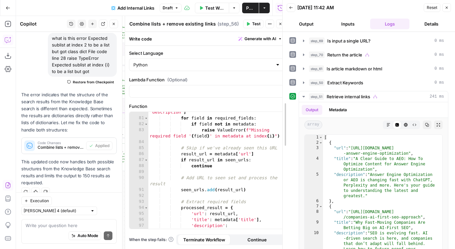
drag, startPoint x: 289, startPoint y: 28, endPoint x: 283, endPoint y: 28, distance: 6.3
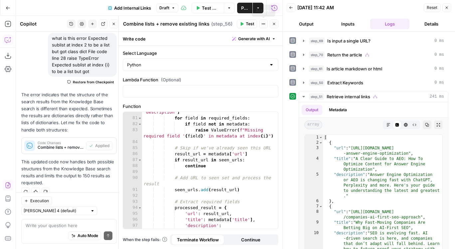
click at [275, 25] on icon "button" at bounding box center [274, 24] width 4 height 4
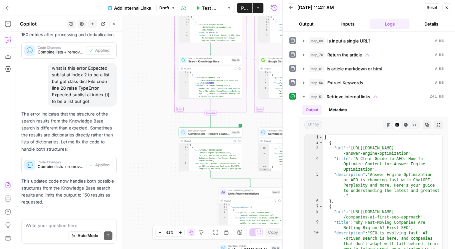
scroll to position [123, 0]
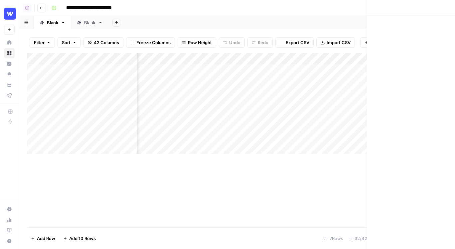
scroll to position [0, 1339]
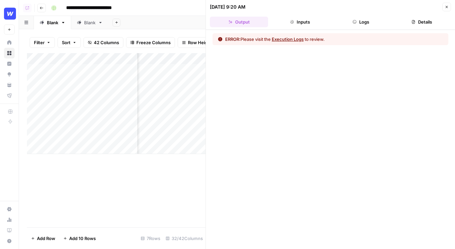
click at [364, 22] on button "Logs" at bounding box center [361, 22] width 58 height 11
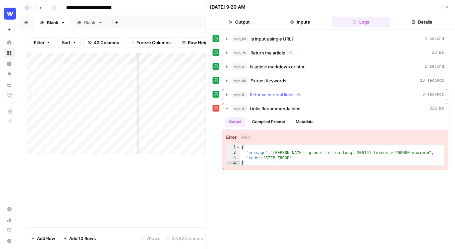
click at [321, 93] on div "step_51 Retrieve internal links 8 seconds" at bounding box center [338, 94] width 212 height 7
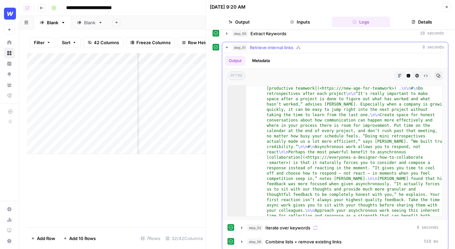
scroll to position [0, 0]
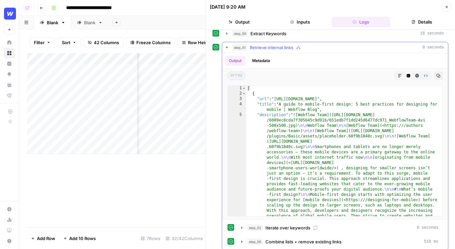
type textarea "*"
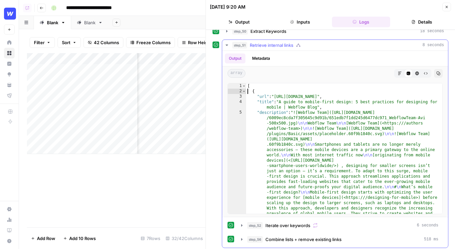
scroll to position [10767, 0]
